Goal: Task Accomplishment & Management: Complete application form

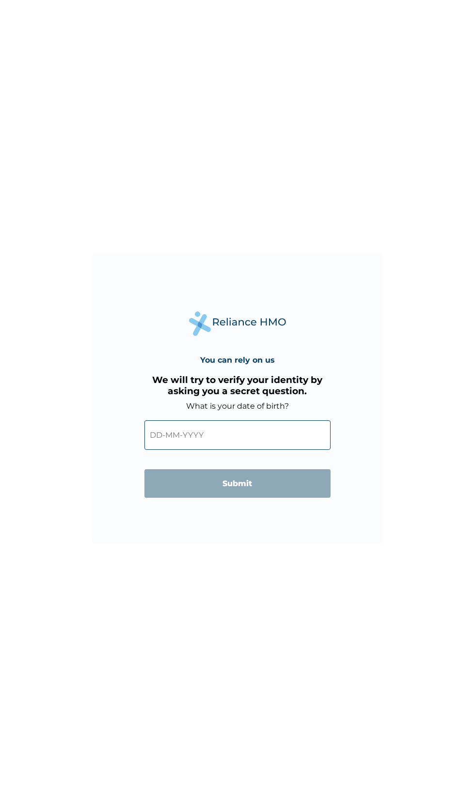
click at [231, 435] on input "text" at bounding box center [237, 435] width 186 height 30
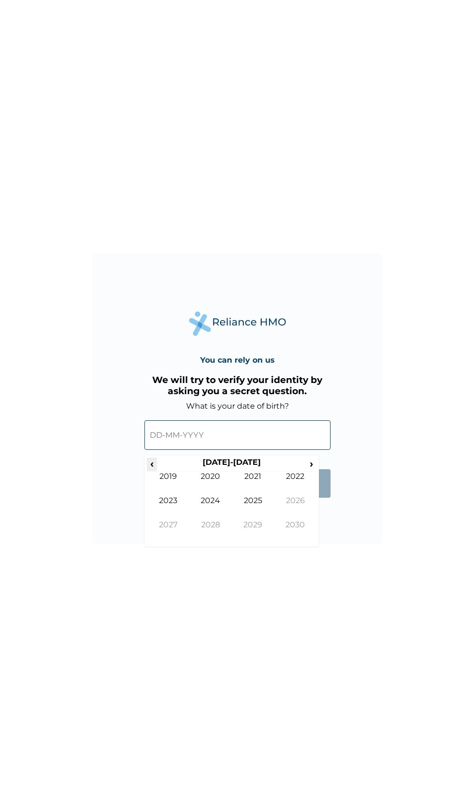
click at [153, 463] on span "‹" at bounding box center [152, 464] width 10 height 12
click at [168, 525] on td "2017" at bounding box center [168, 532] width 43 height 24
click at [291, 476] on td "Apr" at bounding box center [295, 484] width 43 height 24
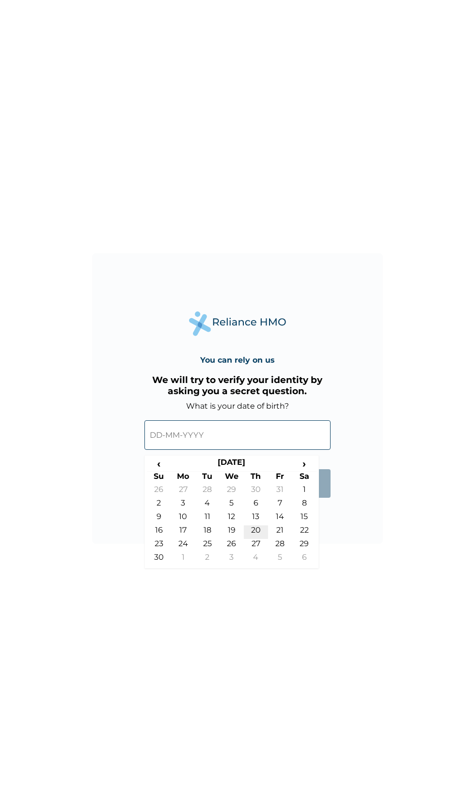
click at [256, 531] on td "20" at bounding box center [256, 532] width 24 height 14
type input "[DATE]"
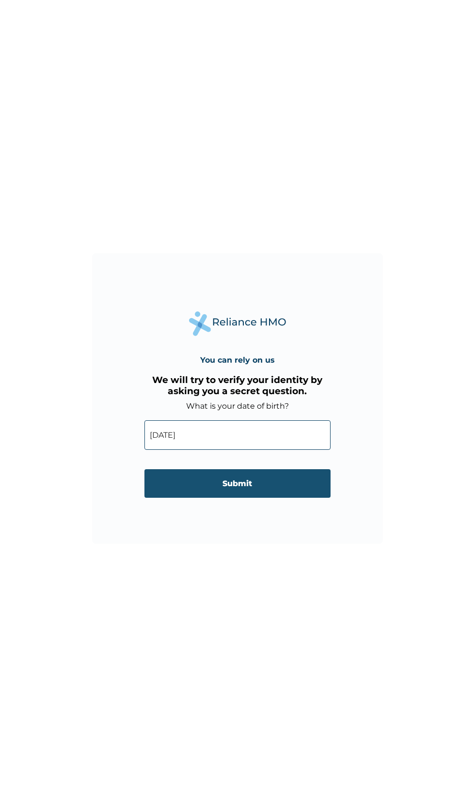
click at [249, 484] on input "Submit" at bounding box center [237, 483] width 186 height 29
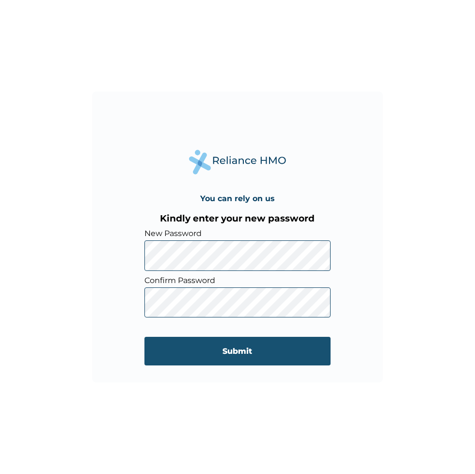
click at [248, 351] on input "Submit" at bounding box center [237, 351] width 186 height 29
